Goal: Transaction & Acquisition: Purchase product/service

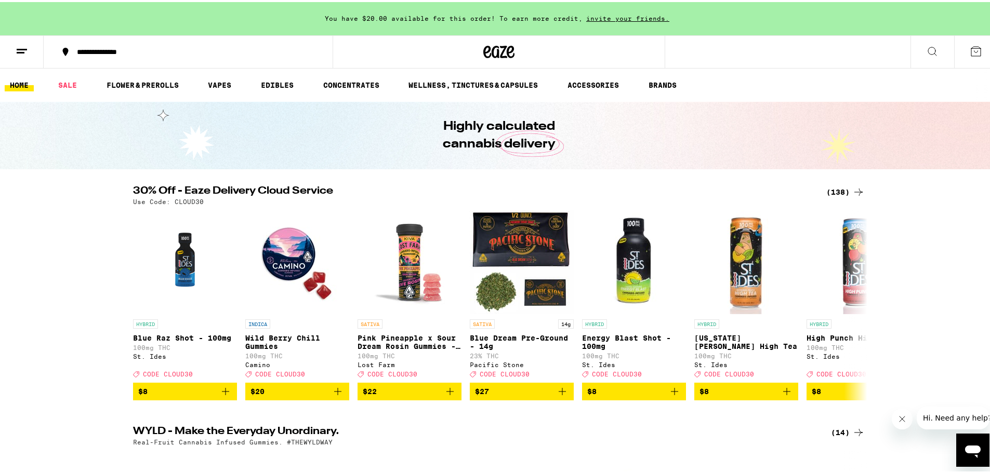
click at [841, 191] on div "(138)" at bounding box center [845, 190] width 38 height 12
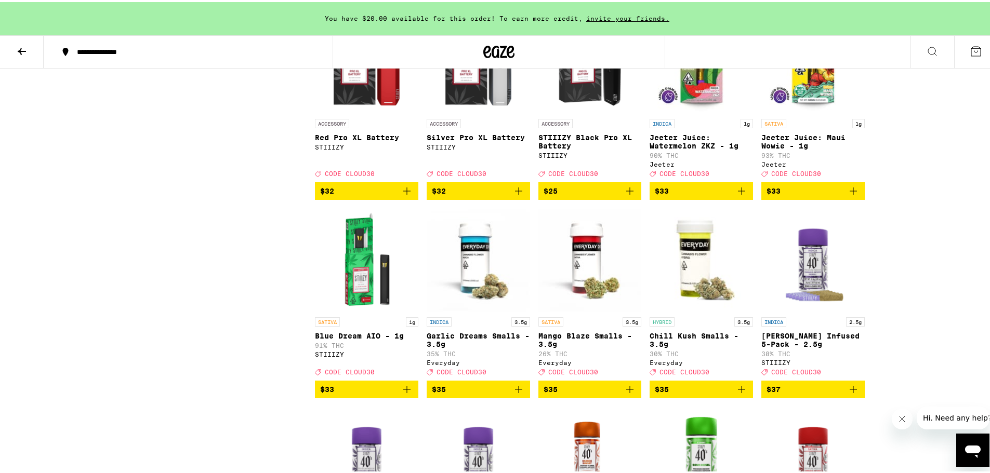
scroll to position [3690, 0]
